Goal: Entertainment & Leisure: Consume media (video, audio)

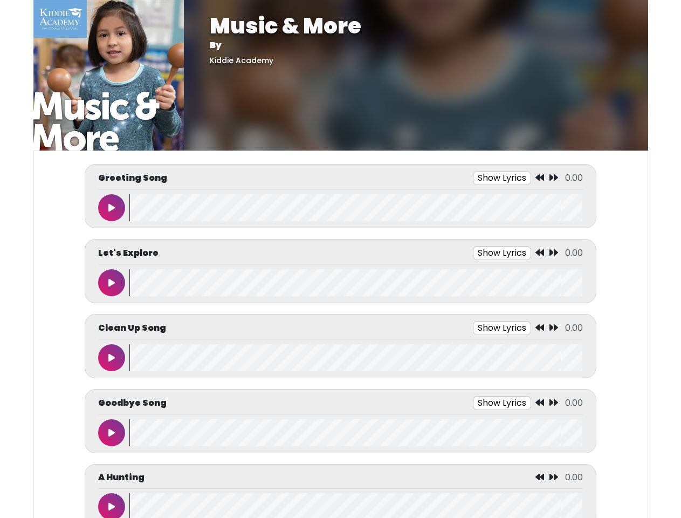
click at [502, 178] on button "Show Lyrics" at bounding box center [502, 178] width 58 height 14
click at [540, 178] on icon at bounding box center [539, 177] width 9 height 9
click at [554, 178] on icon at bounding box center [553, 177] width 9 height 9
click at [112, 208] on icon at bounding box center [111, 207] width 6 height 9
click at [356, 208] on wave at bounding box center [355, 207] width 453 height 27
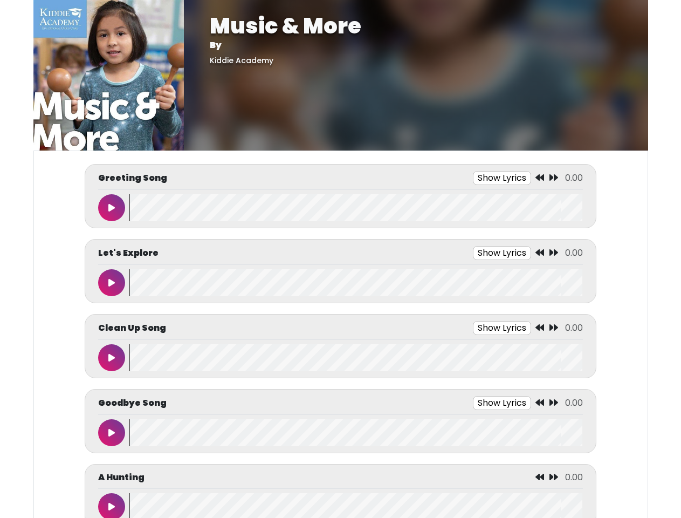
click at [0, 0] on div "We say hello with a Clap, clap, clap Tap, tap, tap Stomp, stomp, stomp We say h…" at bounding box center [0, 0] width 0 height 0
